Goal: Task Accomplishment & Management: Use online tool/utility

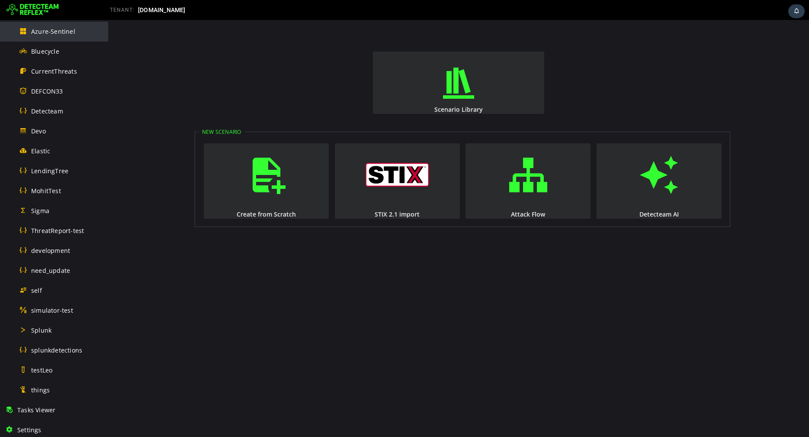
scroll to position [399, 0]
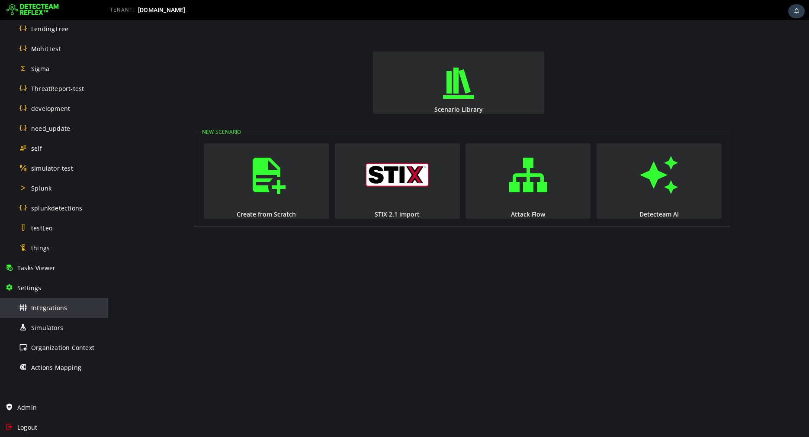
click at [45, 308] on span "Integrations" at bounding box center [49, 307] width 36 height 8
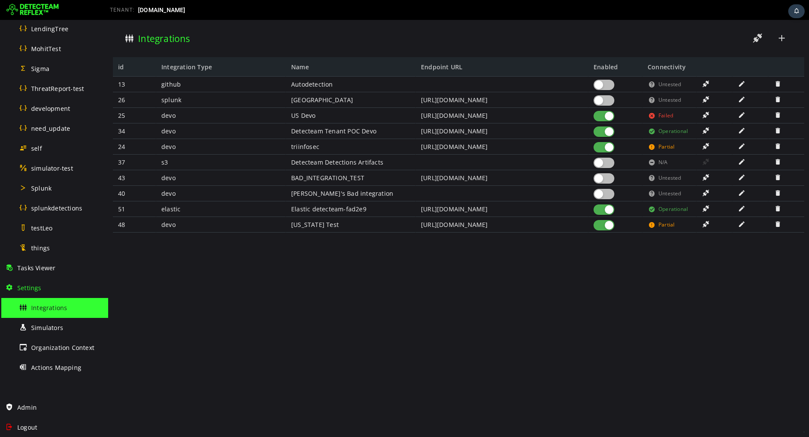
click at [741, 210] on span at bounding box center [742, 208] width 9 height 7
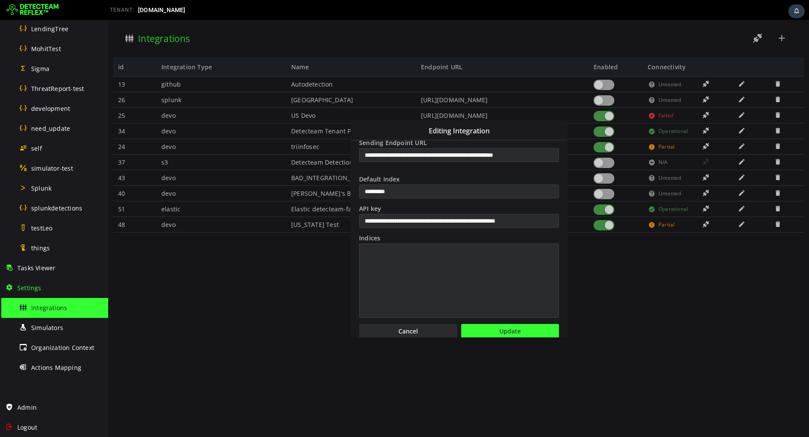
scroll to position [78, 0]
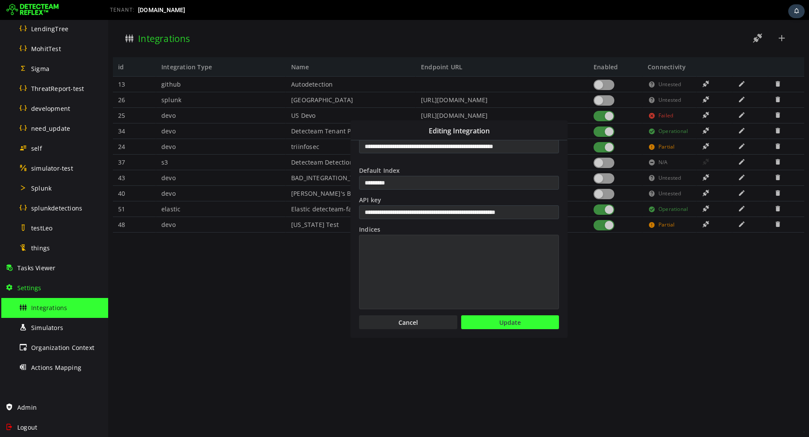
click at [395, 252] on textarea "Indices" at bounding box center [459, 271] width 200 height 74
click at [431, 318] on button "Cancel" at bounding box center [408, 322] width 98 height 14
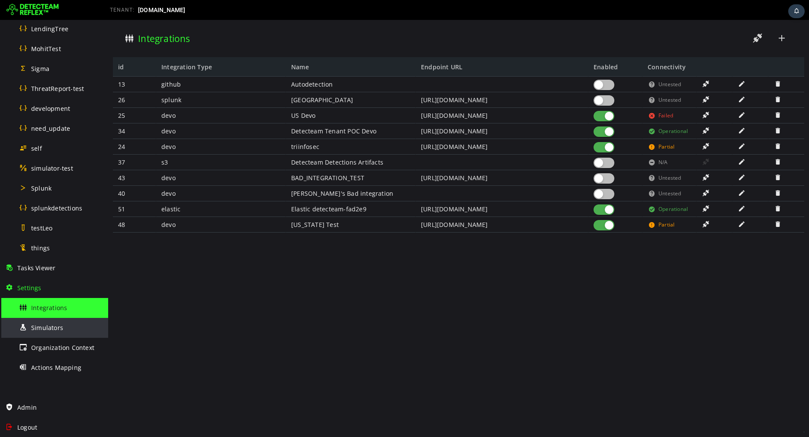
click at [41, 332] on div "Simulators" at bounding box center [61, 327] width 84 height 19
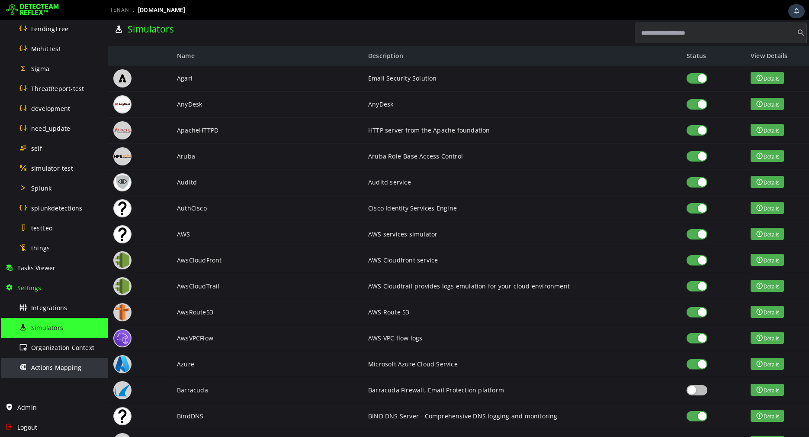
click at [73, 364] on span "Actions Mapping" at bounding box center [56, 367] width 50 height 8
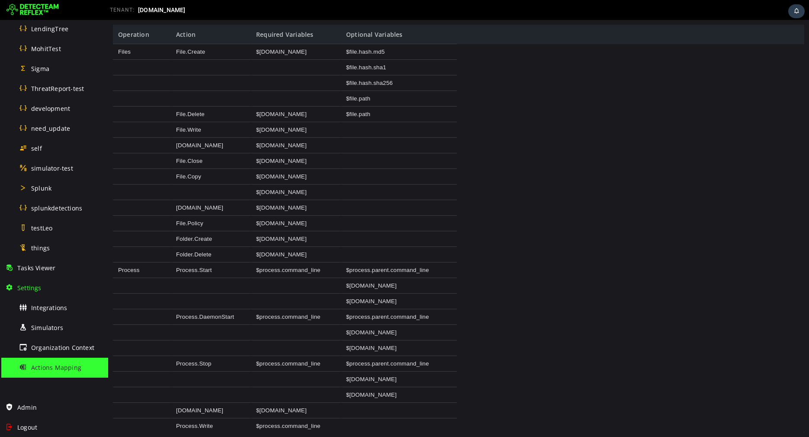
click at [223, 364] on div "Process.Stop" at bounding box center [211, 364] width 80 height 16
drag, startPoint x: 205, startPoint y: 161, endPoint x: 174, endPoint y: 161, distance: 30.3
drag, startPoint x: 174, startPoint y: 161, endPoint x: 216, endPoint y: 161, distance: 42.0
click at [216, 161] on div "File.Close" at bounding box center [211, 161] width 80 height 16
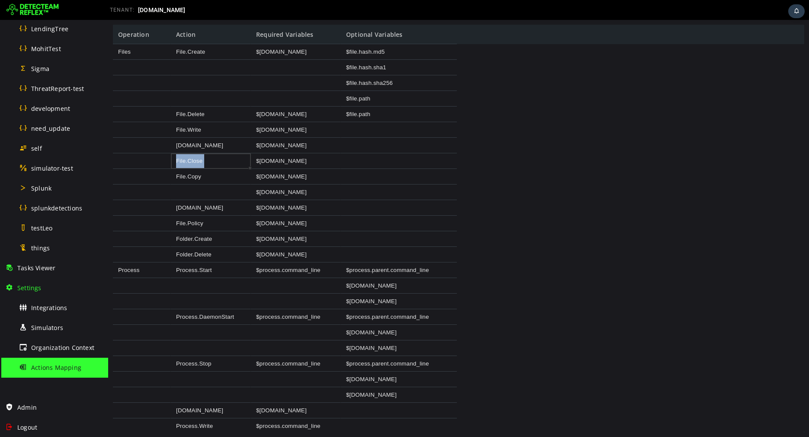
click at [216, 161] on div "File.Close" at bounding box center [211, 161] width 80 height 16
copy div "File.Close"
click at [45, 307] on span "Integrations" at bounding box center [49, 307] width 36 height 8
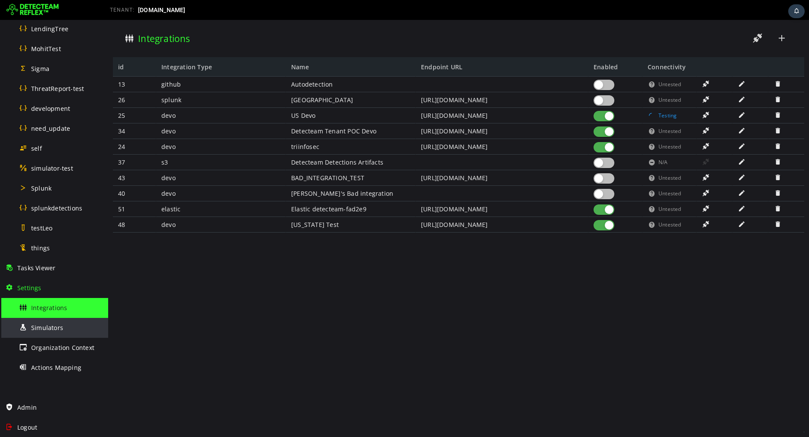
click at [70, 324] on div "Simulators" at bounding box center [61, 327] width 84 height 19
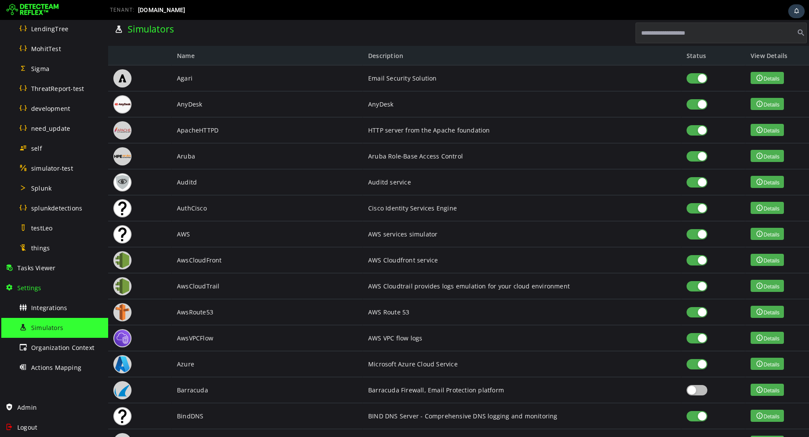
click at [658, 39] on input "text" at bounding box center [721, 32] width 171 height 21
paste input "**********"
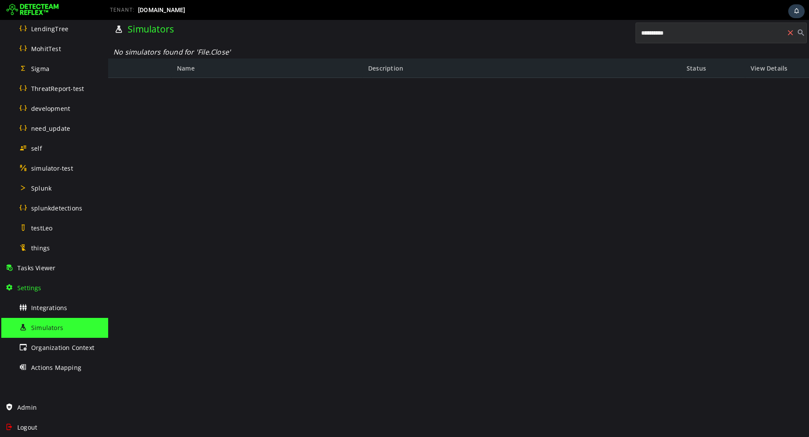
type input "**********"
click at [788, 35] on span at bounding box center [790, 32] width 12 height 21
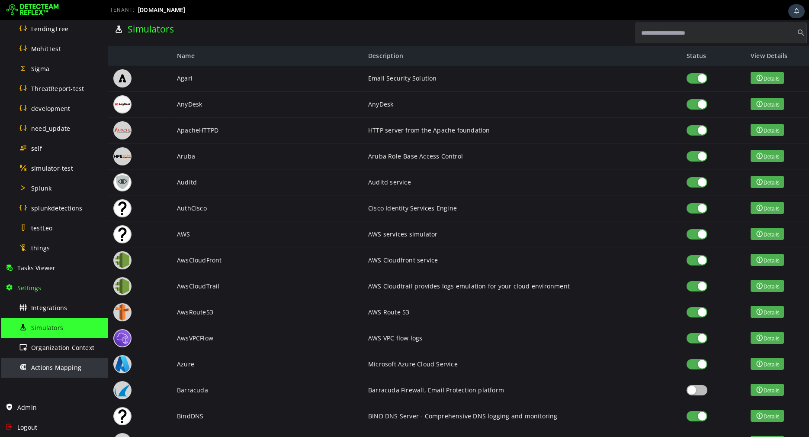
click at [63, 361] on div "Actions Mapping" at bounding box center [61, 366] width 84 height 19
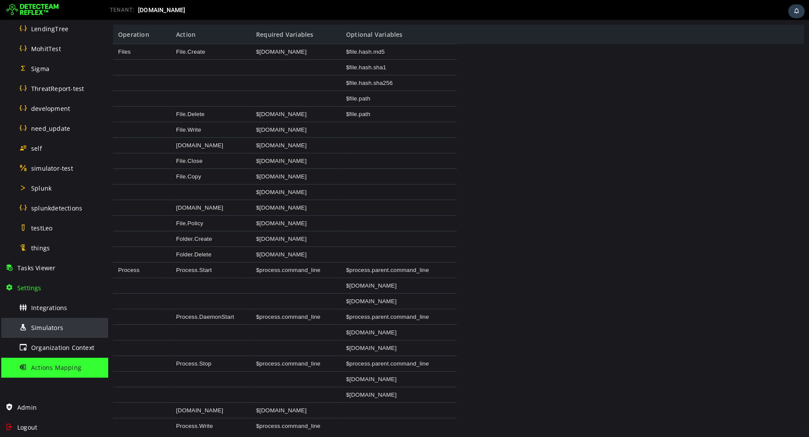
click at [35, 332] on div "Simulators" at bounding box center [61, 327] width 84 height 19
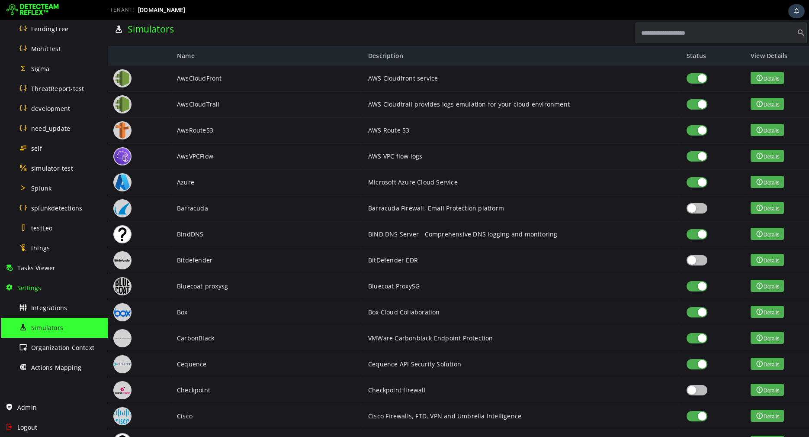
scroll to position [195, 0]
click at [58, 363] on span "Actions Mapping" at bounding box center [56, 367] width 50 height 8
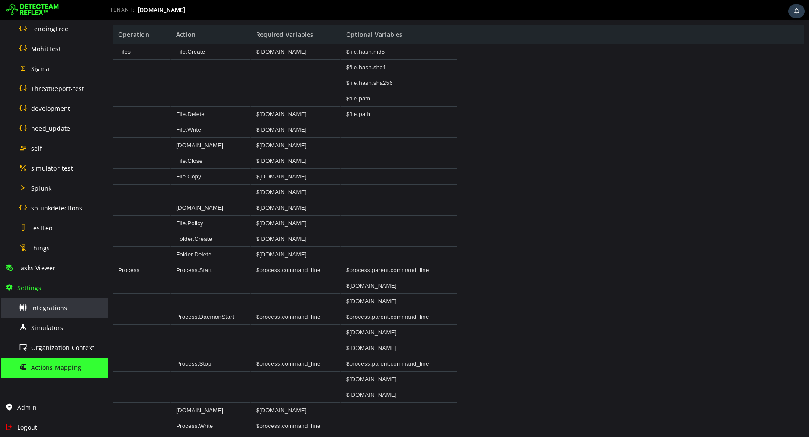
click at [43, 311] on div "Integrations" at bounding box center [61, 307] width 84 height 19
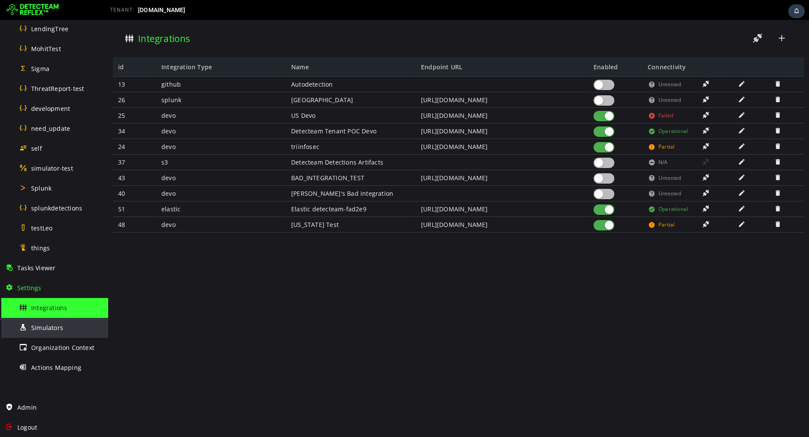
click at [40, 335] on div "Simulators" at bounding box center [61, 327] width 84 height 19
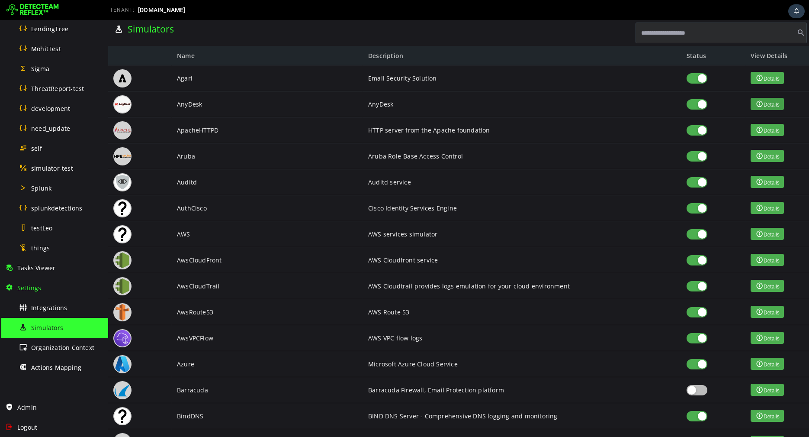
click at [762, 107] on button "Details" at bounding box center [767, 104] width 33 height 12
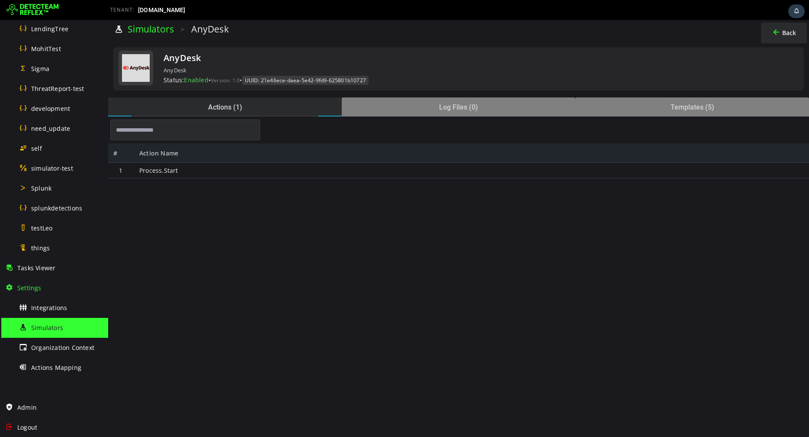
click at [164, 173] on div "Process.Start" at bounding box center [471, 171] width 675 height 16
copy div "Process.Start"
click at [150, 32] on link "Simulators" at bounding box center [151, 29] width 46 height 12
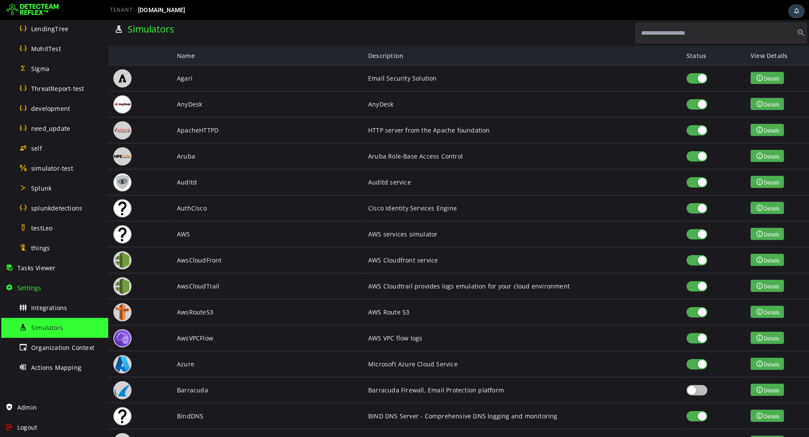
click at [681, 35] on input "text" at bounding box center [721, 32] width 171 height 21
paste input "**********"
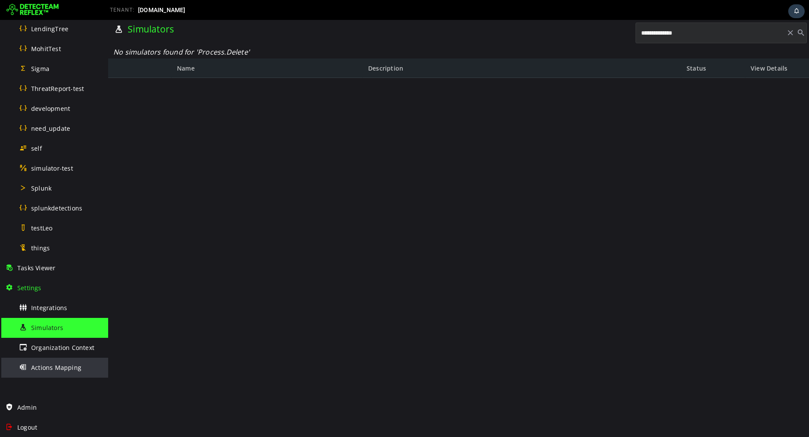
type input "**********"
click at [52, 360] on div "Actions Mapping" at bounding box center [61, 366] width 84 height 19
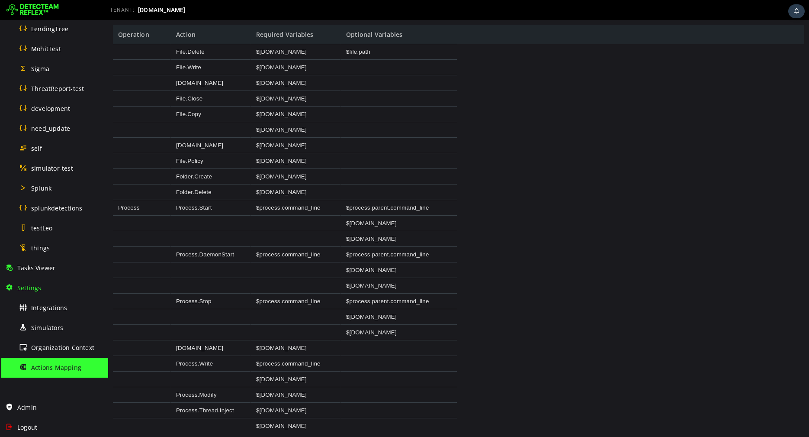
scroll to position [81, 0]
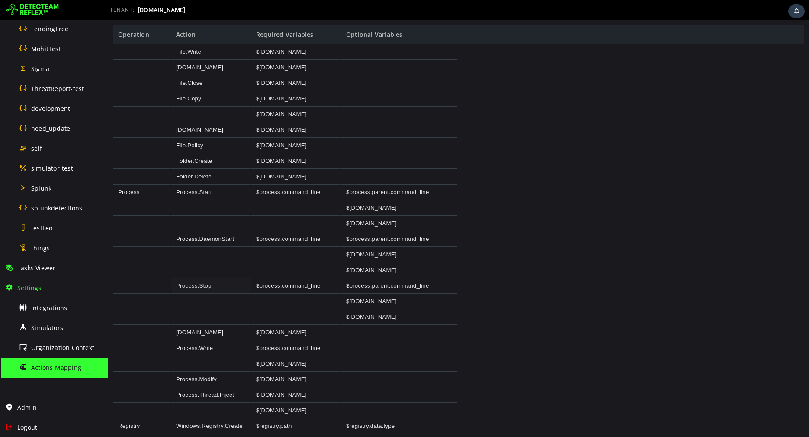
drag, startPoint x: 216, startPoint y: 286, endPoint x: 184, endPoint y: 286, distance: 31.6
click at [184, 286] on div "Process.Stop" at bounding box center [211, 286] width 80 height 16
copy div "Process.Stop"
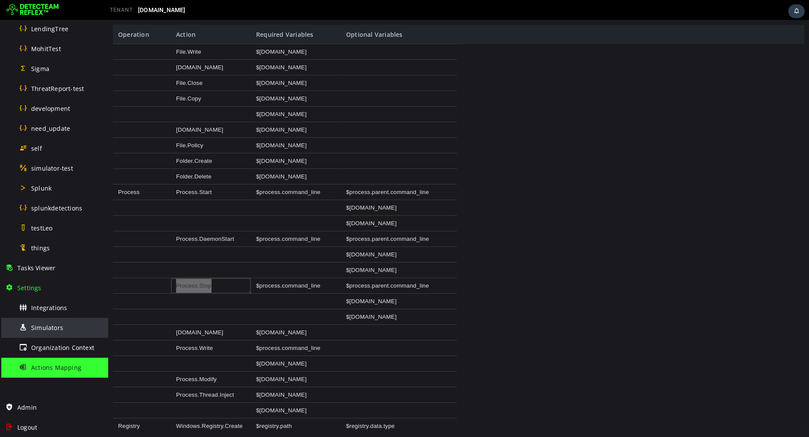
click at [54, 323] on span "Simulators" at bounding box center [47, 327] width 32 height 8
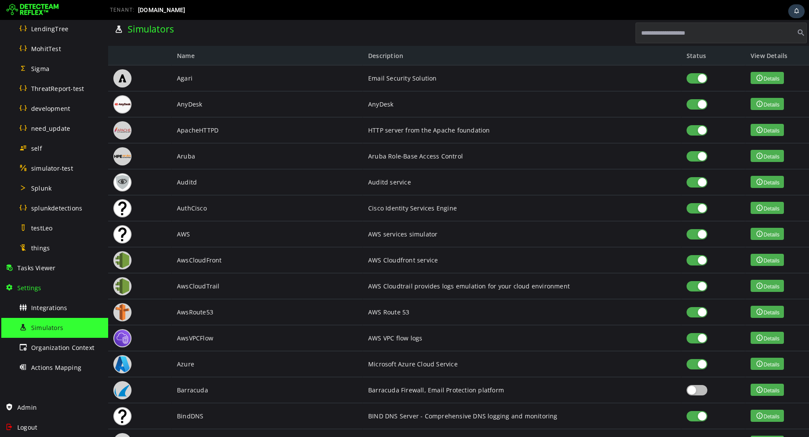
click at [672, 39] on input "text" at bounding box center [721, 32] width 171 height 21
paste input "**********"
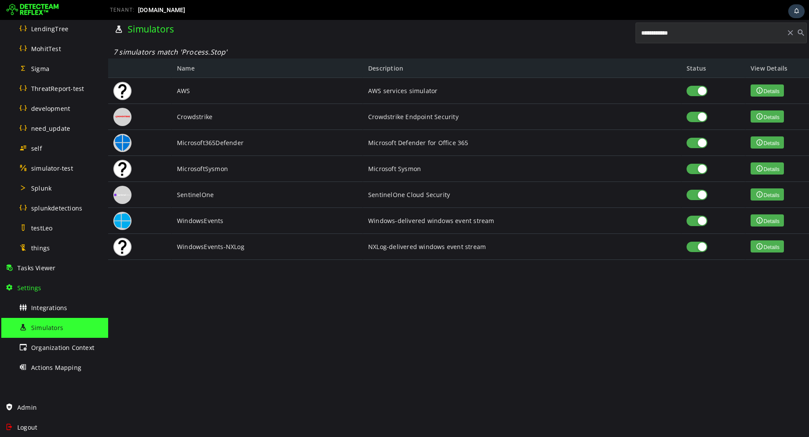
click at [671, 34] on input "**********" at bounding box center [721, 32] width 171 height 21
type input "**********"
click at [61, 363] on span "Actions Mapping" at bounding box center [56, 367] width 50 height 8
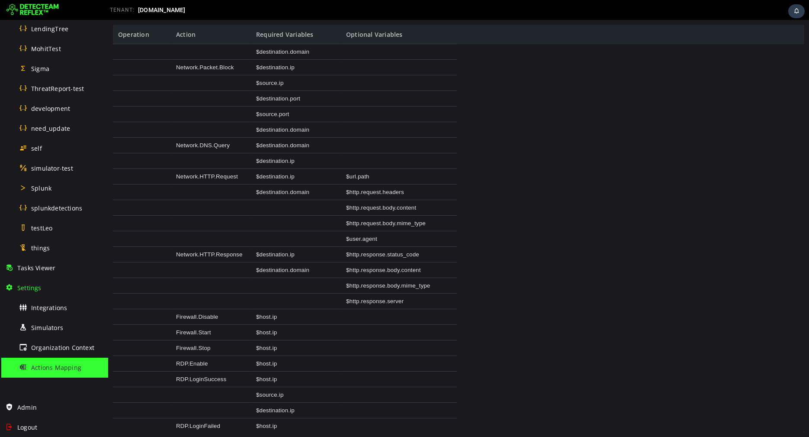
scroll to position [1216, 0]
